Goal: Information Seeking & Learning: Learn about a topic

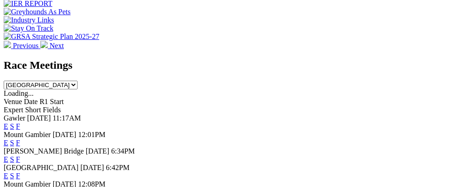
scroll to position [369, 0]
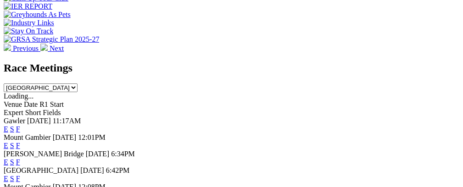
click at [8, 175] on link "E" at bounding box center [6, 179] width 5 height 8
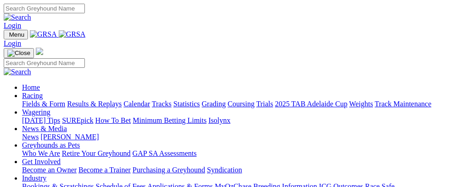
scroll to position [372, 0]
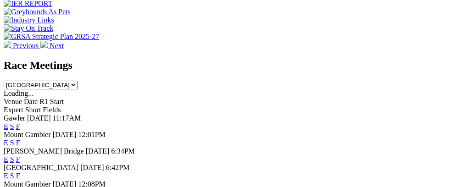
click at [8, 172] on link "E" at bounding box center [6, 176] width 5 height 8
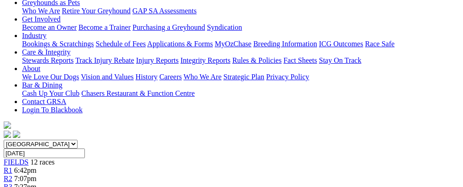
scroll to position [96, 0]
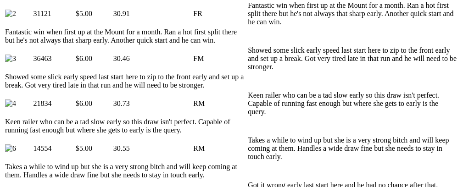
scroll to position [554, 0]
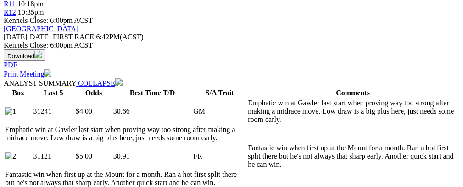
scroll to position [0, 0]
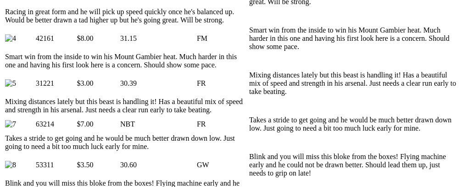
scroll to position [0, 46]
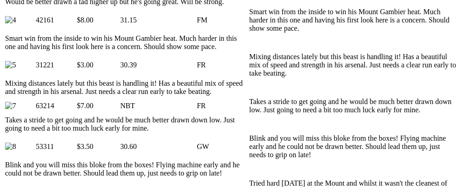
scroll to position [595, 0]
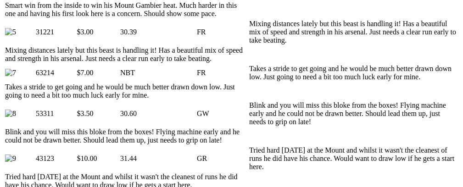
scroll to position [0, 0]
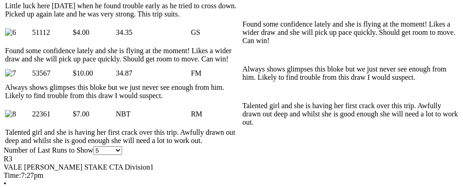
scroll to position [713, 0]
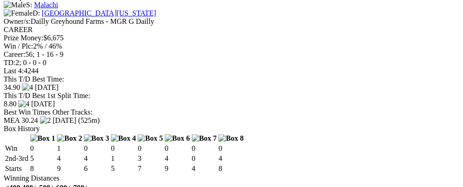
scroll to position [0, 44]
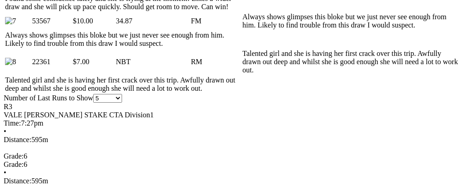
scroll to position [0, 26]
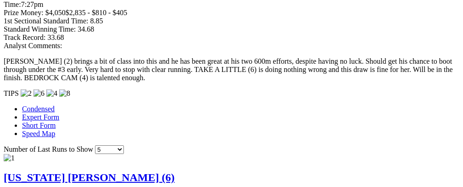
scroll to position [0, 38]
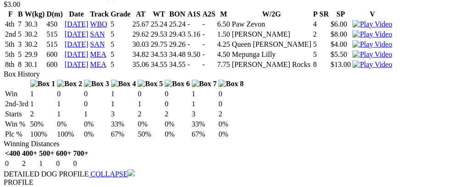
scroll to position [1571, 0]
